Goal: Information Seeking & Learning: Learn about a topic

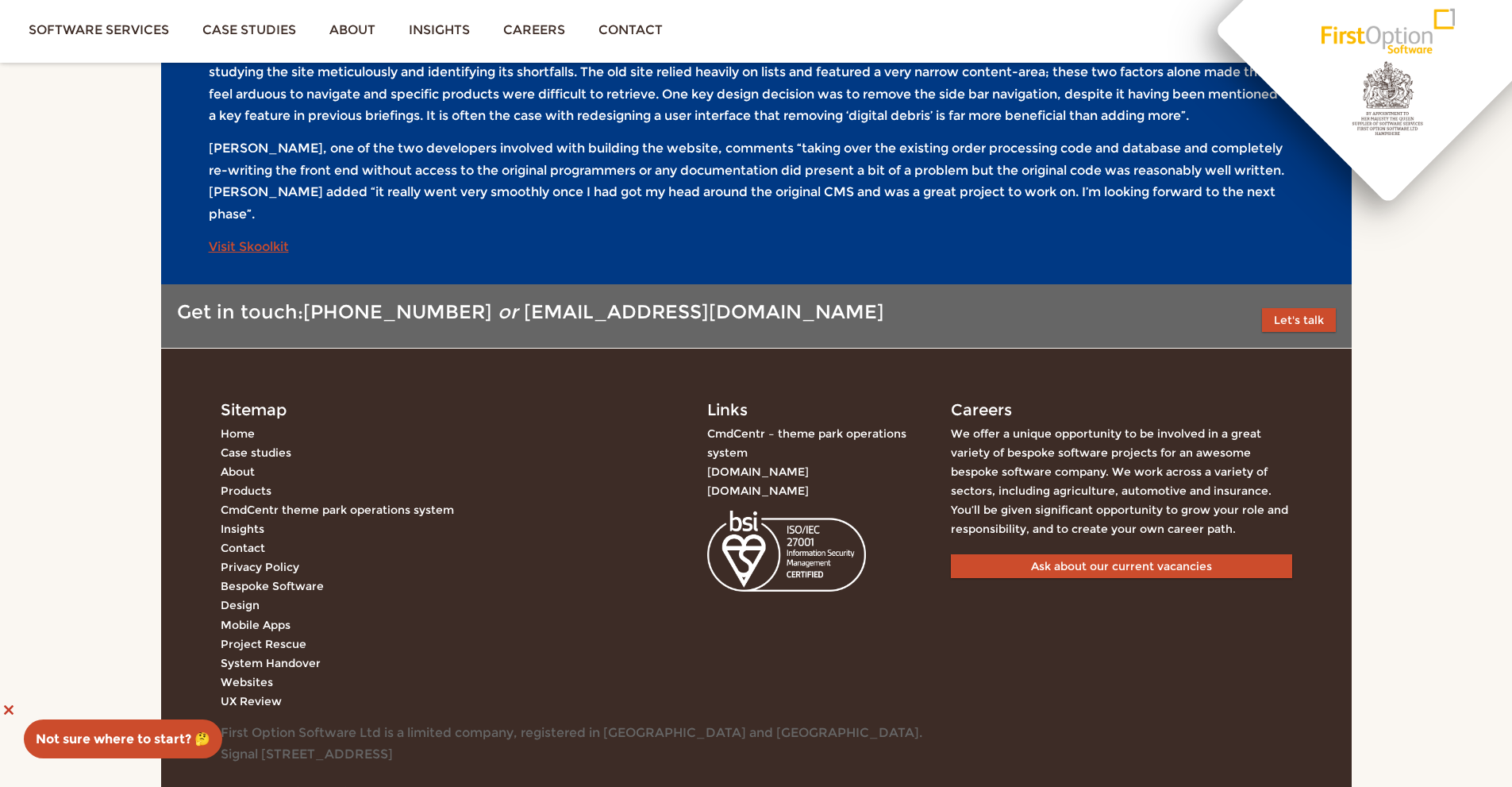
scroll to position [2135, 0]
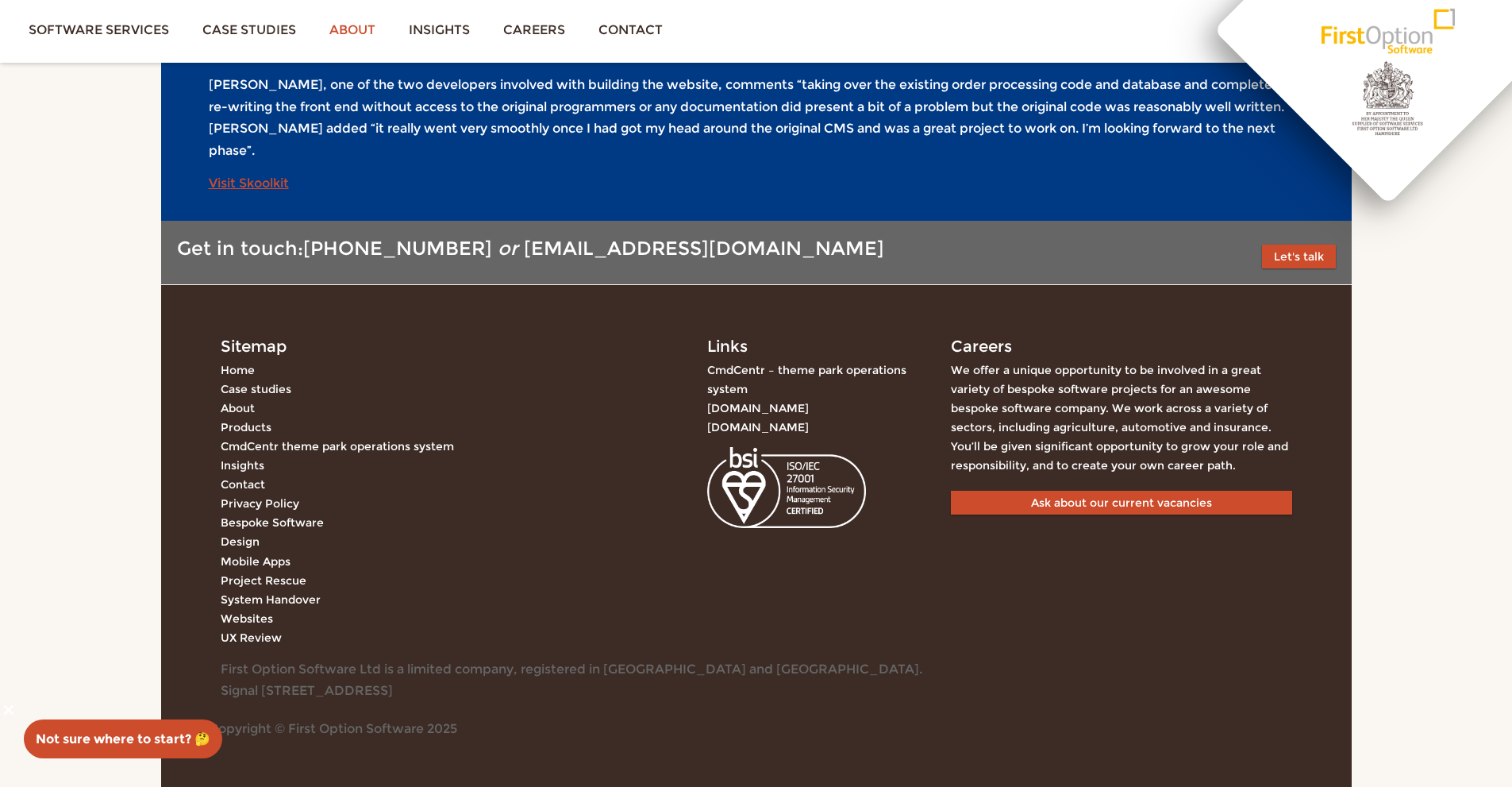
click at [339, 29] on link "About" at bounding box center [353, 29] width 79 height 60
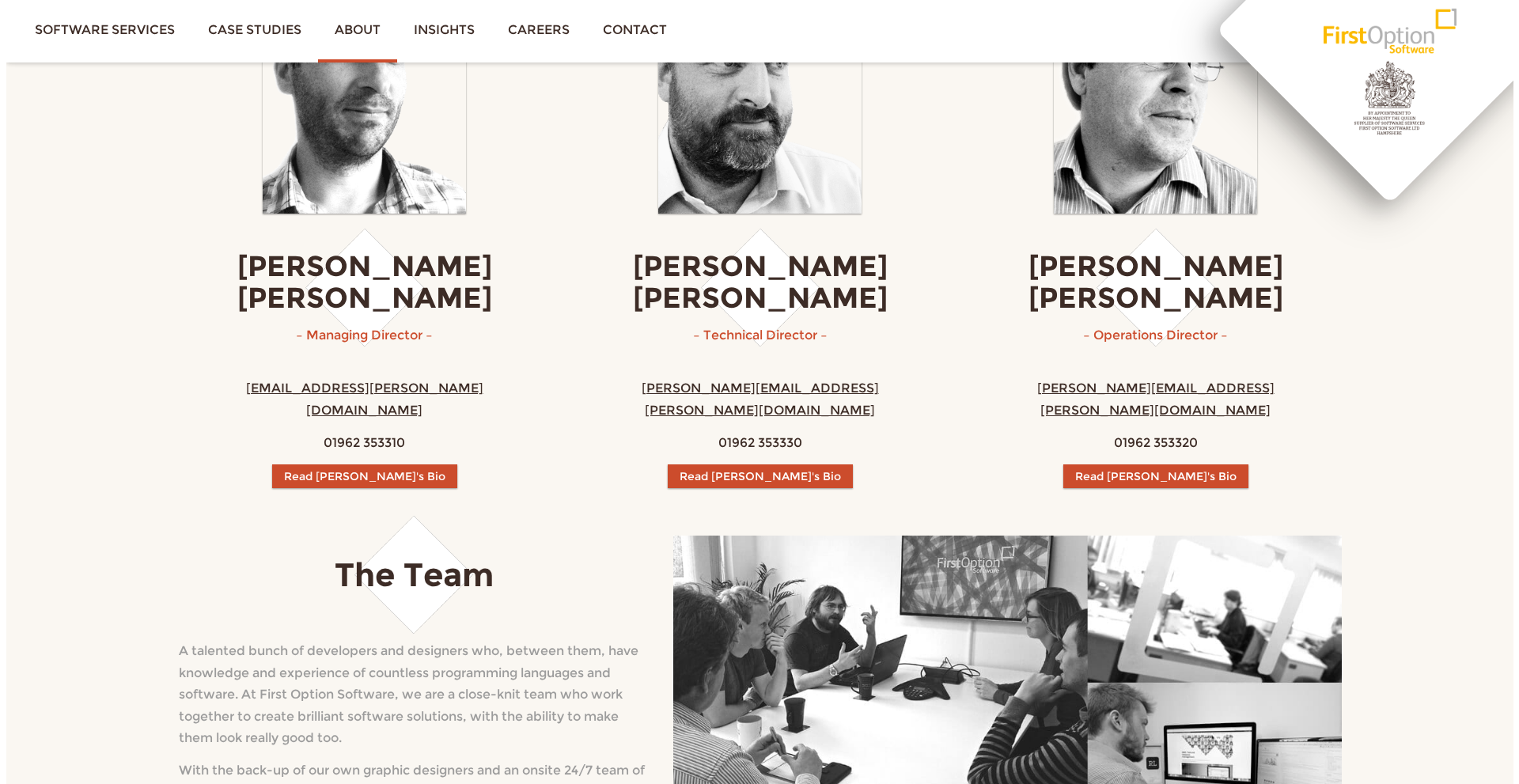
scroll to position [475, 0]
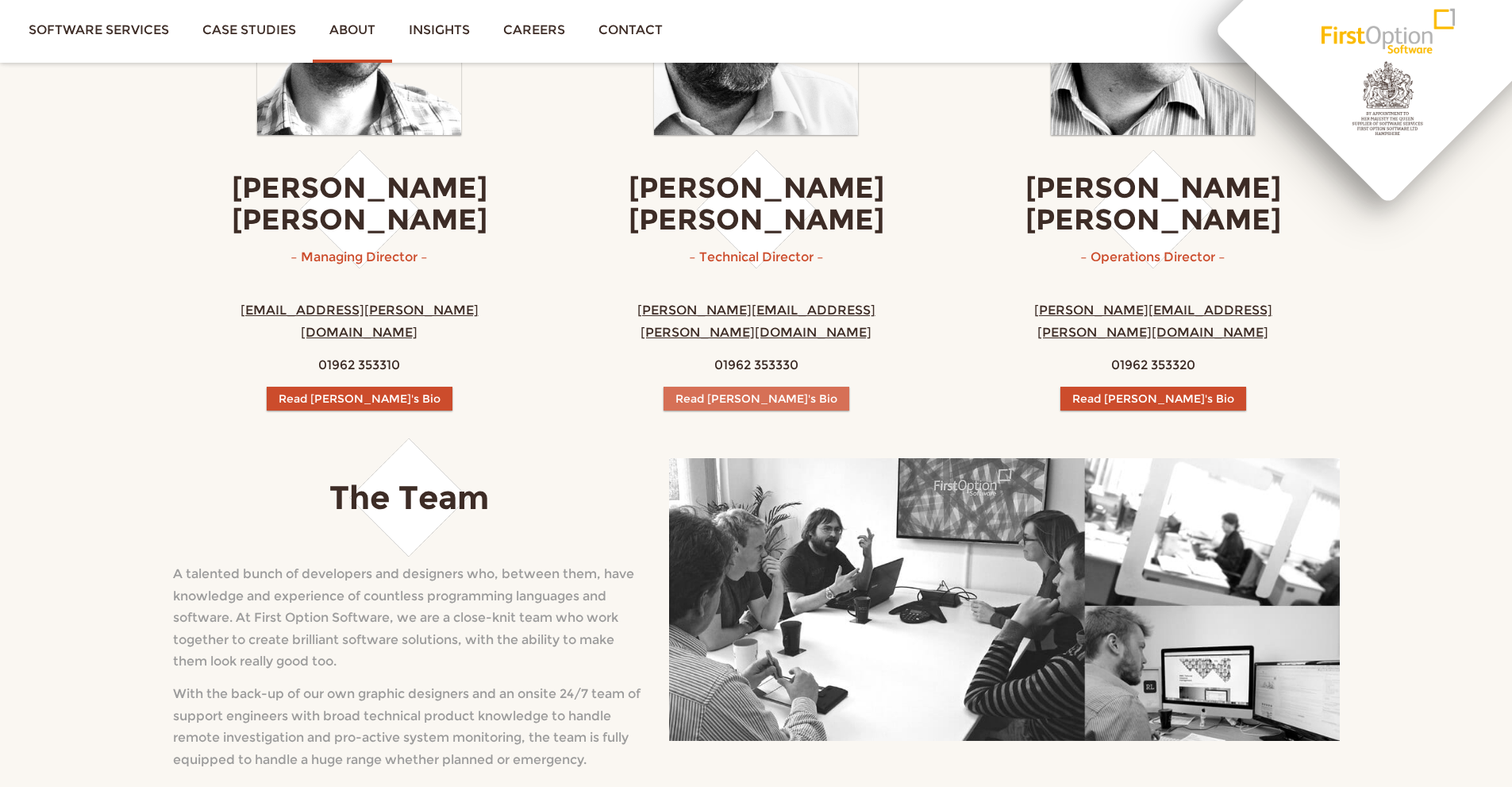
click at [767, 386] on button "Read [PERSON_NAME]'s Bio" at bounding box center [756, 398] width 186 height 24
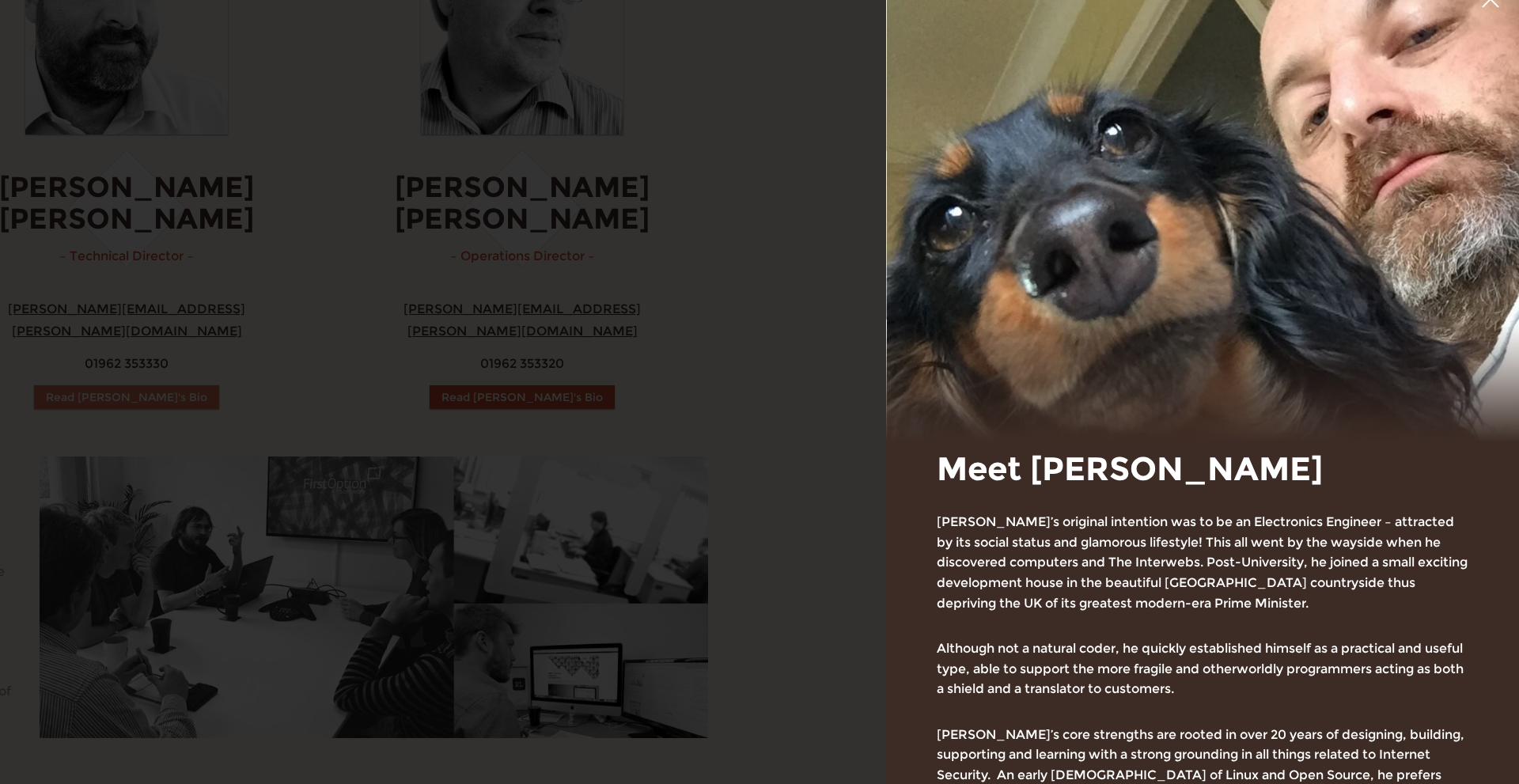
scroll to position [227, 0]
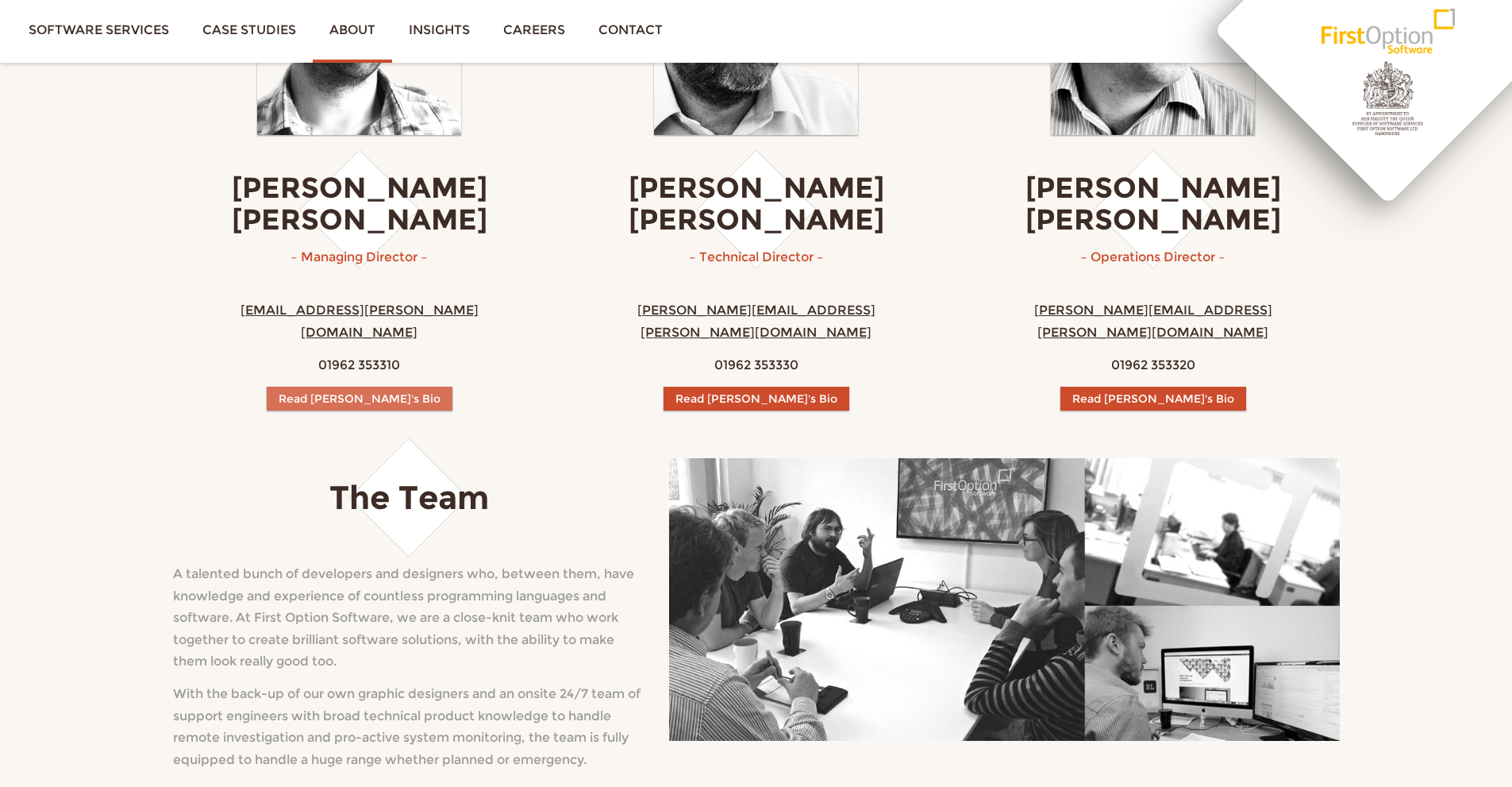
click at [392, 386] on button "Read [PERSON_NAME]'s Bio" at bounding box center [359, 398] width 186 height 24
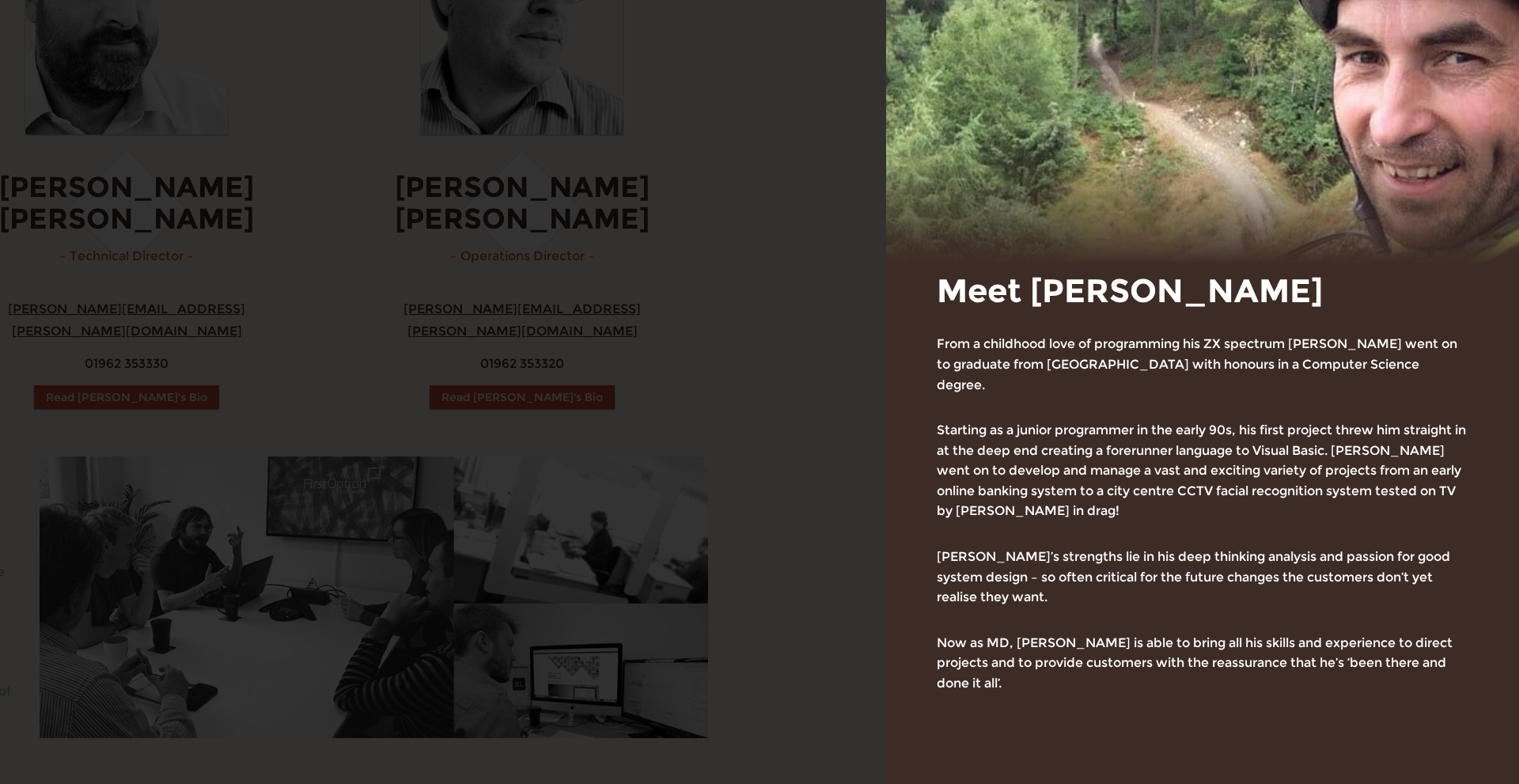
scroll to position [132, 0]
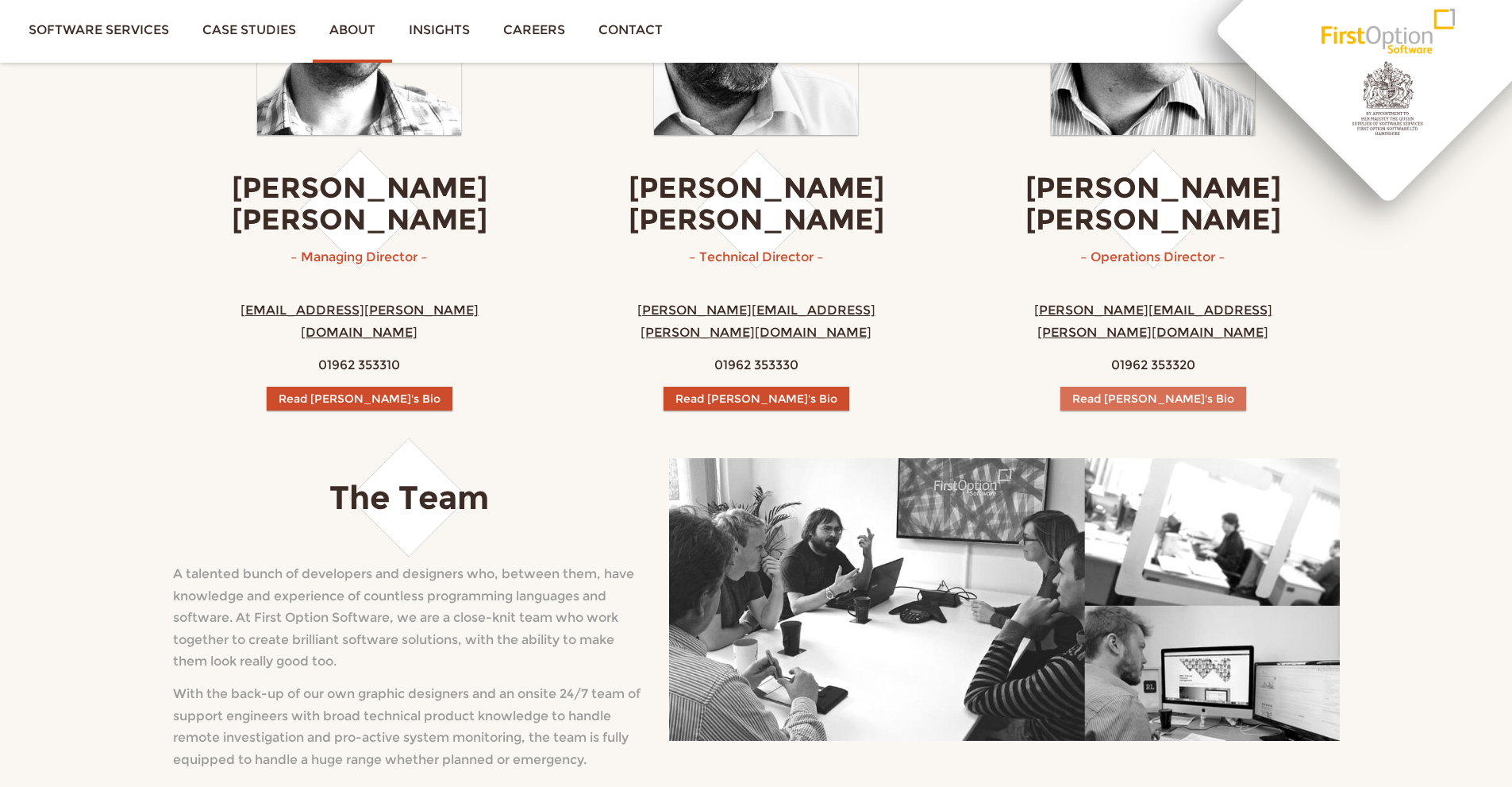
click at [1111, 386] on button "Read [PERSON_NAME]'s Bio" at bounding box center [1153, 398] width 186 height 24
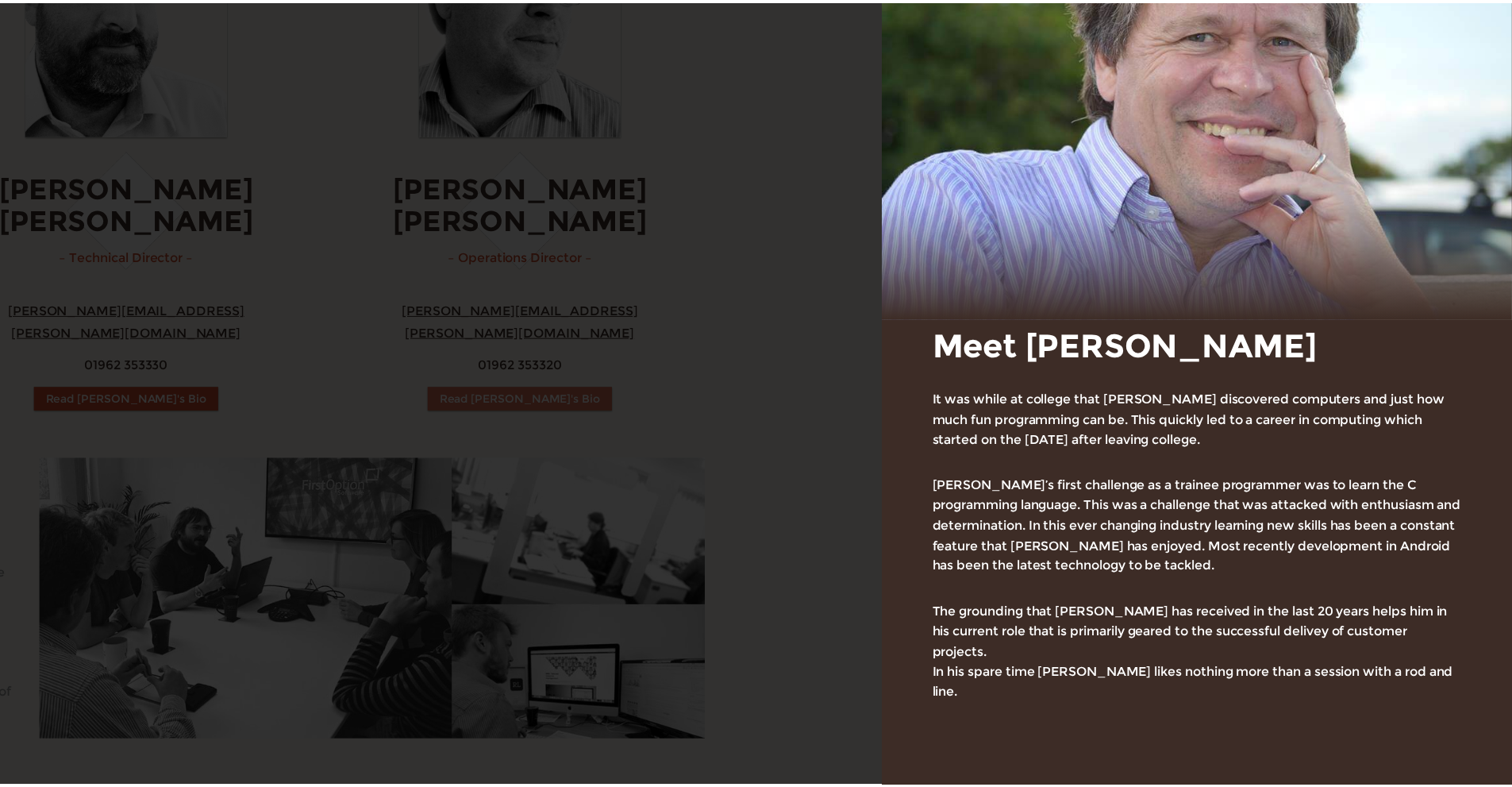
scroll to position [112, 0]
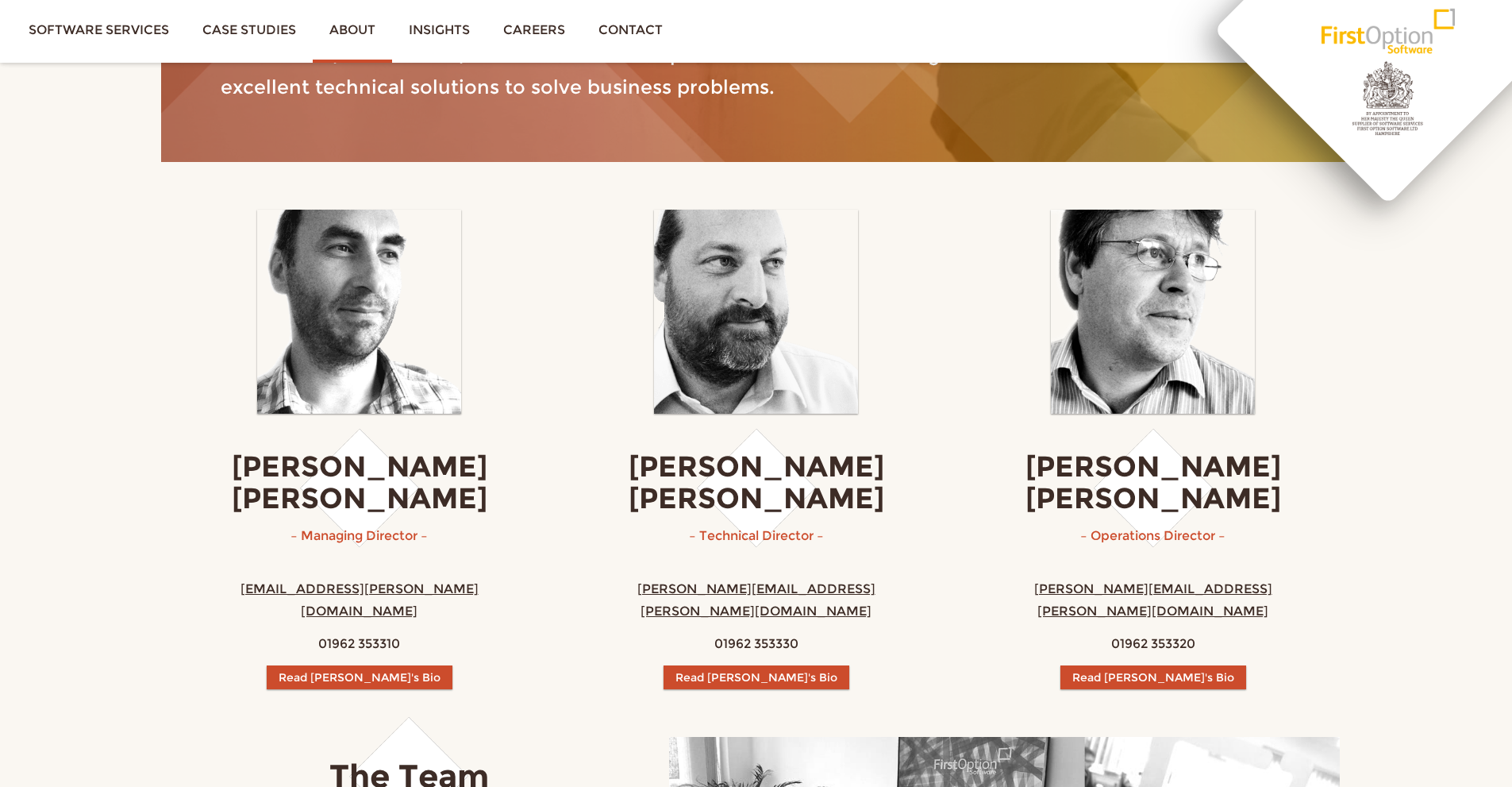
scroll to position [556, 0]
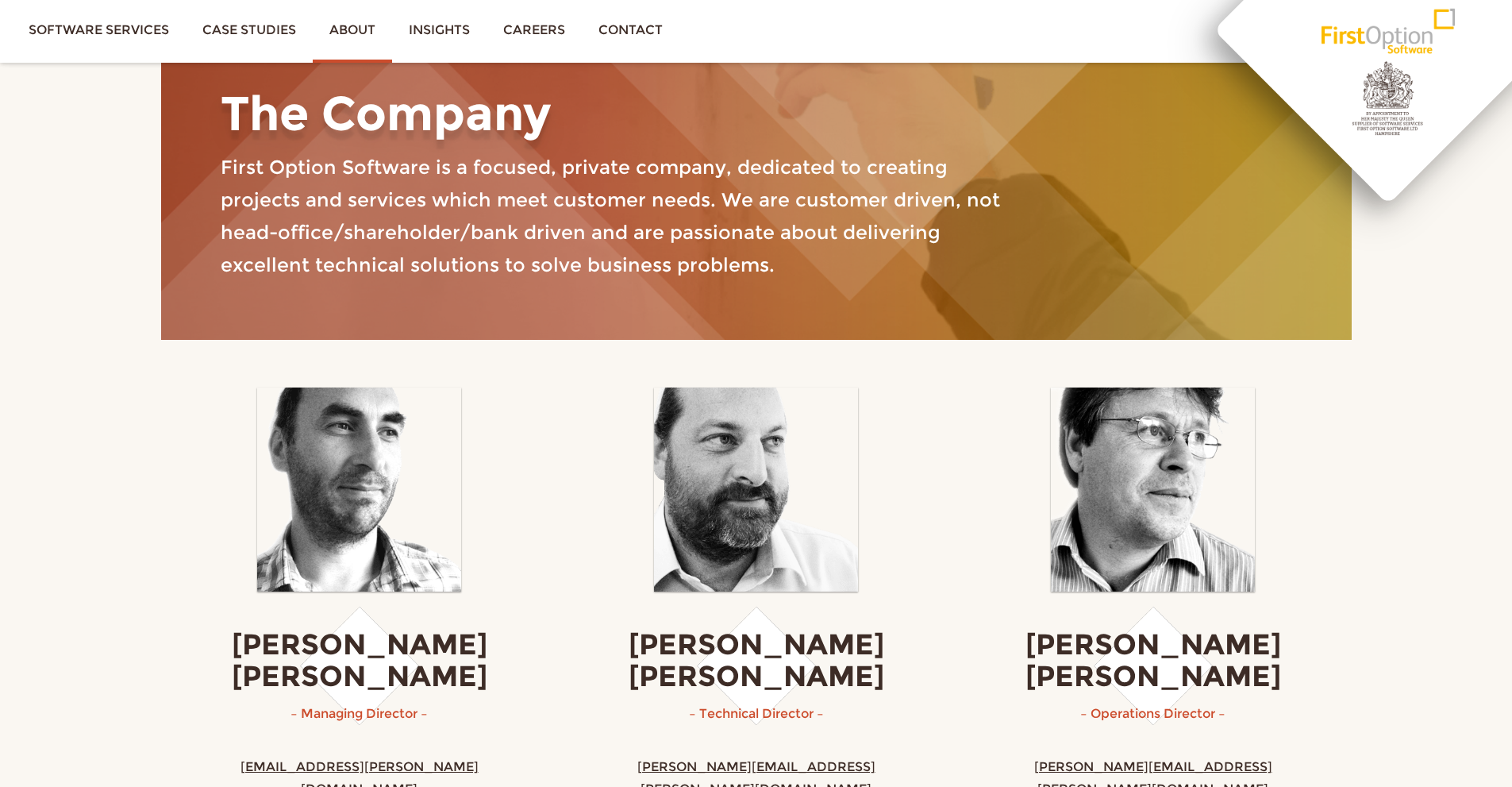
scroll to position [0, 0]
